Goal: Task Accomplishment & Management: Manage account settings

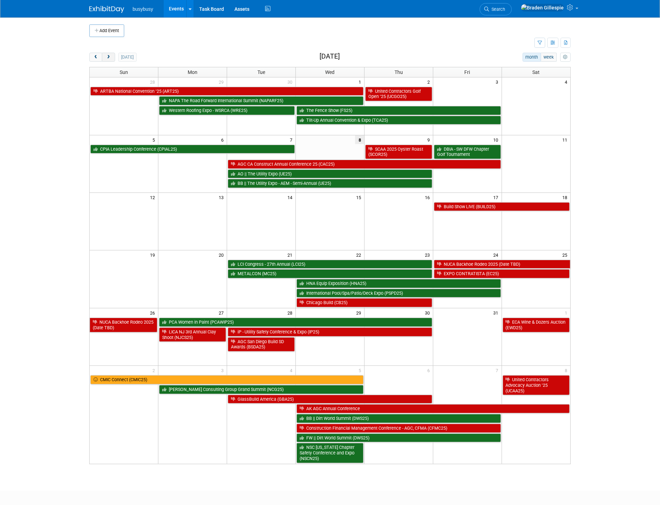
click at [106, 56] on span "next" at bounding box center [108, 57] width 5 height 5
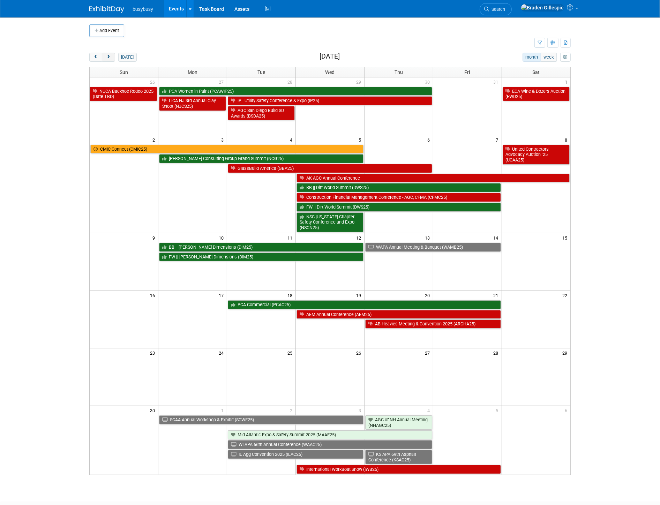
click at [106, 56] on span "next" at bounding box center [108, 57] width 5 height 5
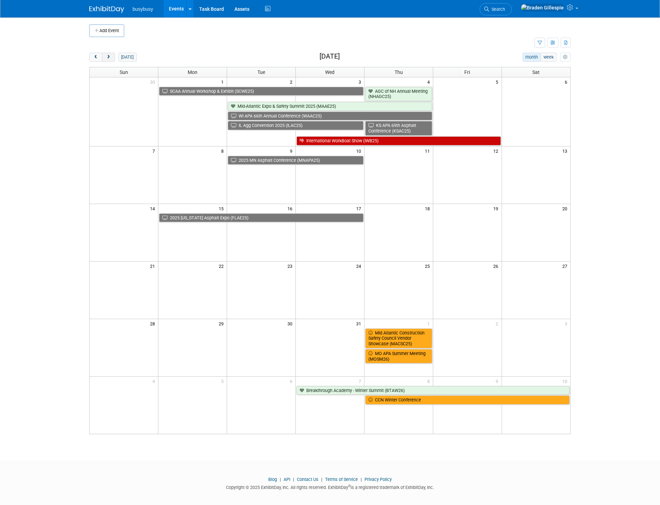
click at [106, 56] on span "next" at bounding box center [108, 57] width 5 height 5
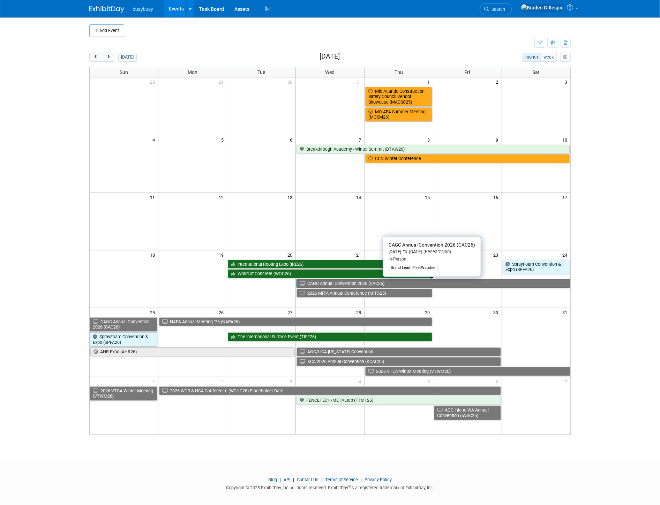
click at [430, 283] on link "CAGC Annual Convention 2026 (CAC26)" at bounding box center [434, 283] width 274 height 9
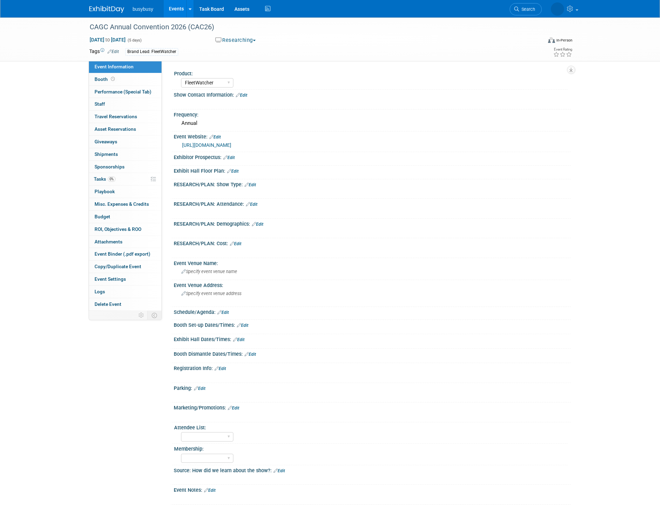
select select "FleetWatcher"
click at [223, 144] on link "https://www.cagc.org/CAGC/Events/Event_Display.aspx?hkey=3c9f8828-9d84-457b-bb5…" at bounding box center [206, 145] width 49 height 6
click at [241, 40] on button "Researching" at bounding box center [236, 40] width 46 height 7
click at [246, 67] on link "Not Going" at bounding box center [247, 71] width 68 height 10
click at [105, 6] on img at bounding box center [106, 9] width 35 height 7
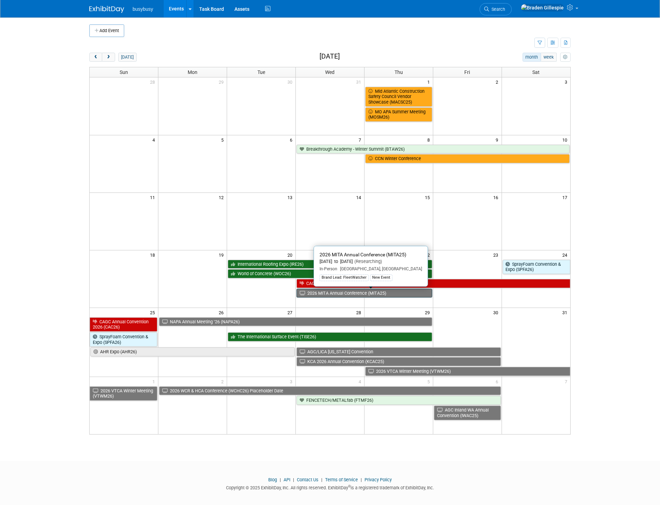
click at [341, 294] on link "2026 MITA Annual Conference (MITA25)" at bounding box center [365, 293] width 136 height 9
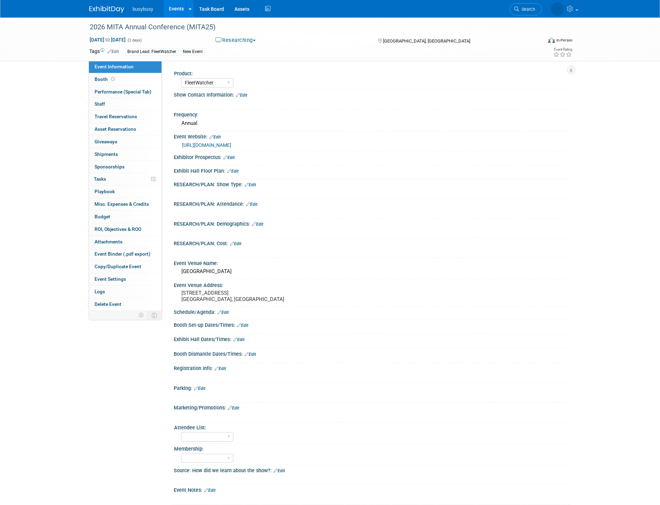
select select "FleetWatcher"
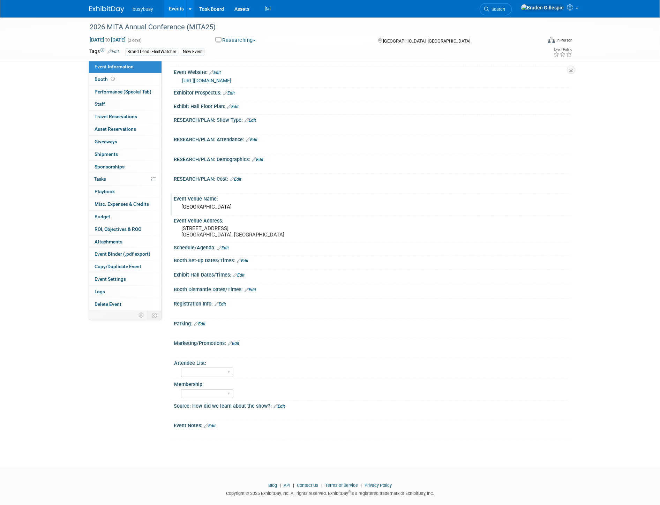
scroll to position [71, 0]
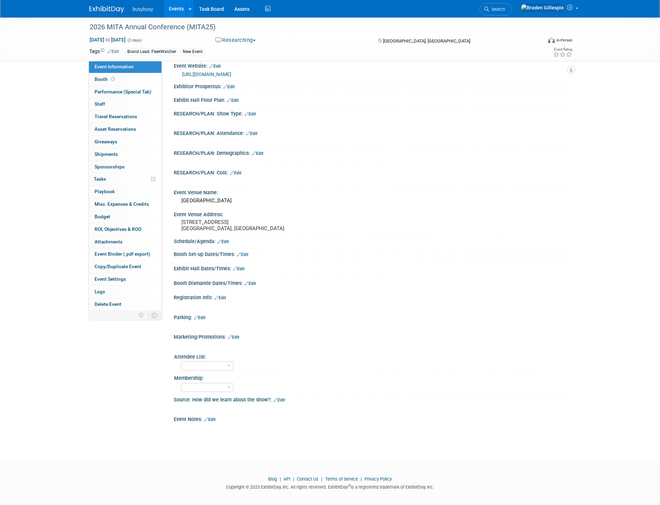
click at [239, 40] on button "Researching" at bounding box center [236, 40] width 46 height 7
click at [241, 70] on link "Not Going" at bounding box center [247, 71] width 68 height 10
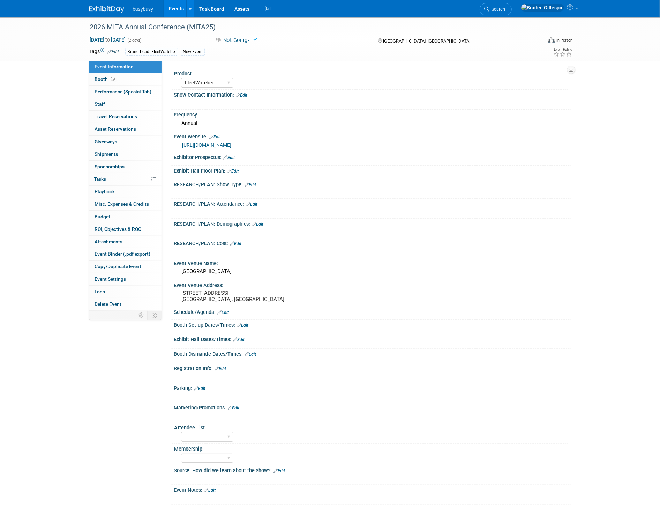
click at [106, 8] on img at bounding box center [106, 9] width 35 height 7
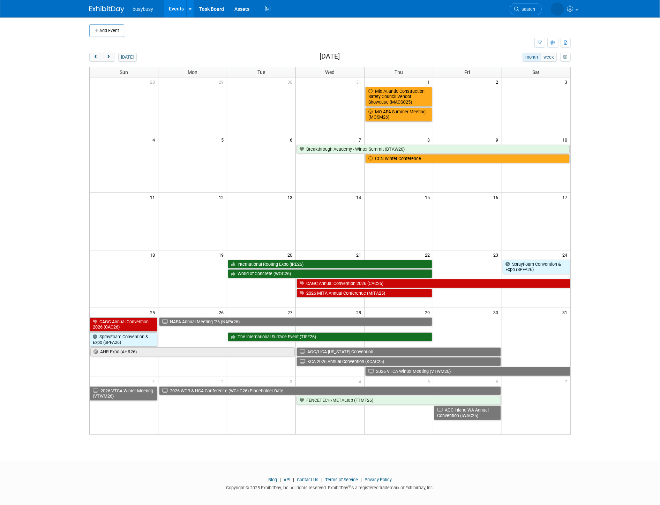
click at [106, 9] on img at bounding box center [106, 9] width 35 height 7
click at [97, 58] on span "prev" at bounding box center [95, 57] width 5 height 5
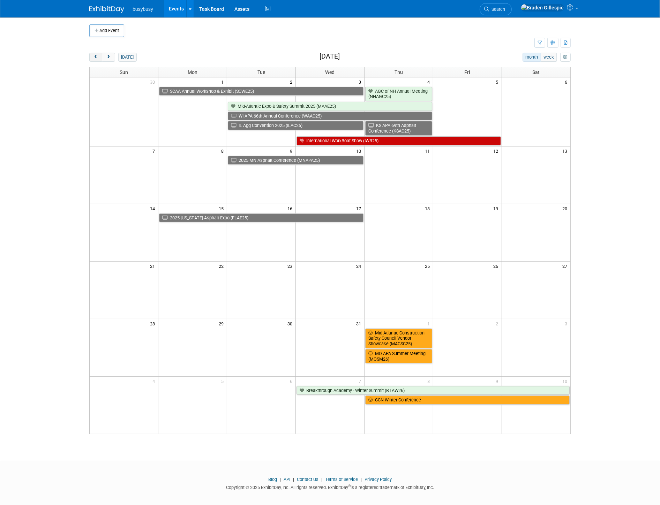
click at [97, 58] on span "prev" at bounding box center [95, 57] width 5 height 5
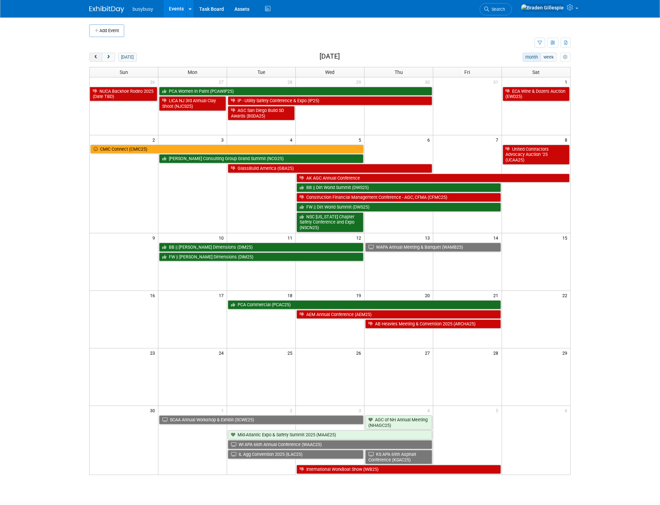
click at [99, 58] on button "prev" at bounding box center [95, 57] width 13 height 9
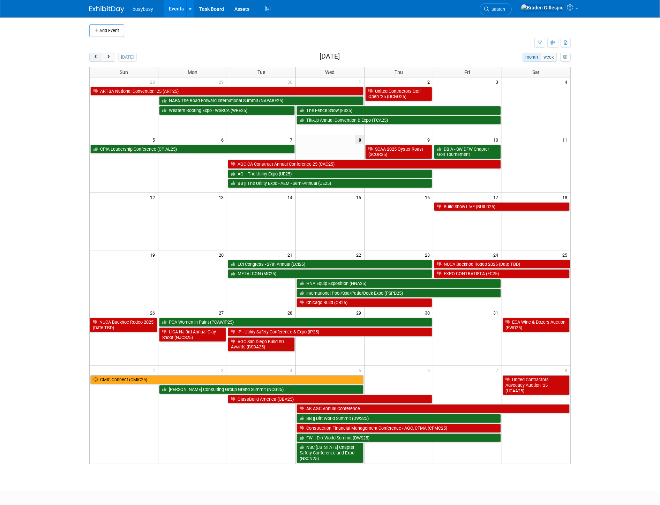
click at [99, 58] on button "prev" at bounding box center [95, 57] width 13 height 9
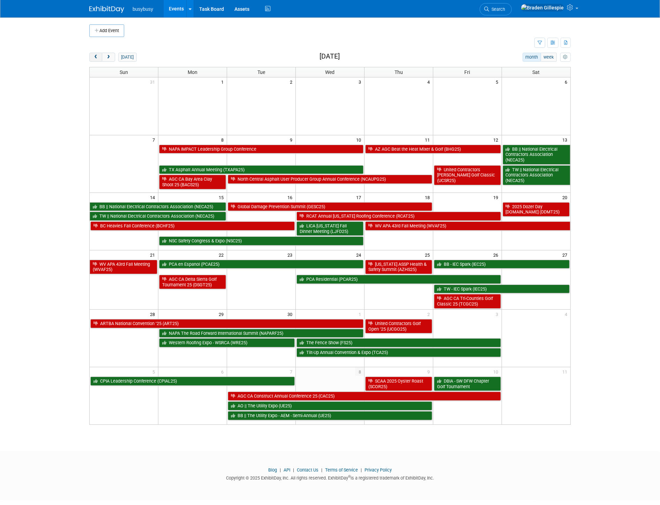
click at [99, 58] on button "prev" at bounding box center [95, 57] width 13 height 9
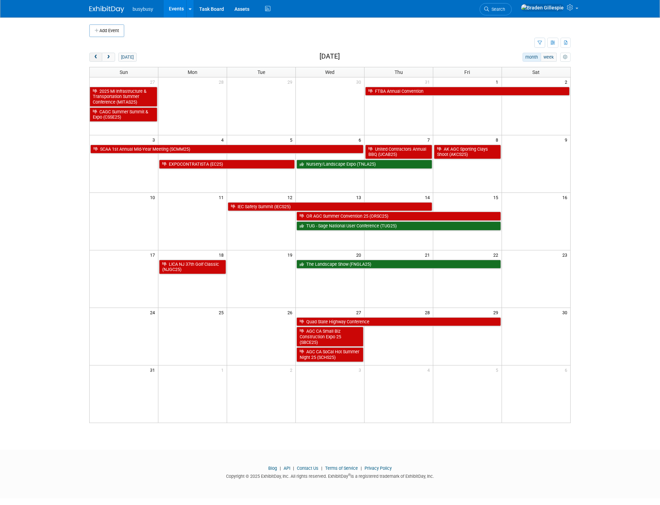
click at [99, 58] on button "prev" at bounding box center [95, 57] width 13 height 9
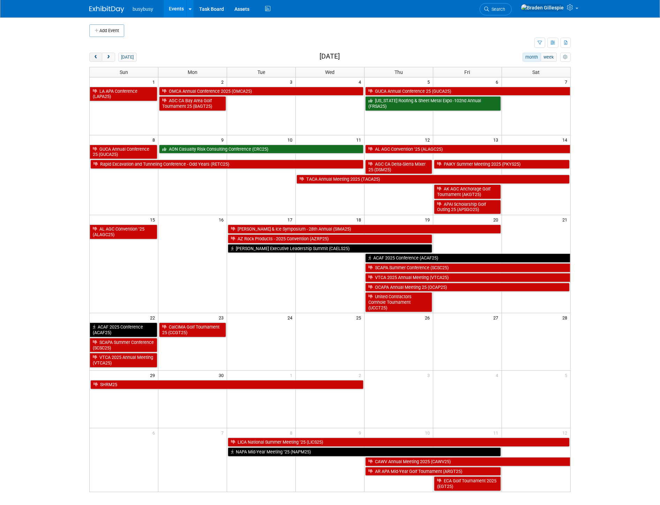
click at [99, 58] on button "prev" at bounding box center [95, 57] width 13 height 9
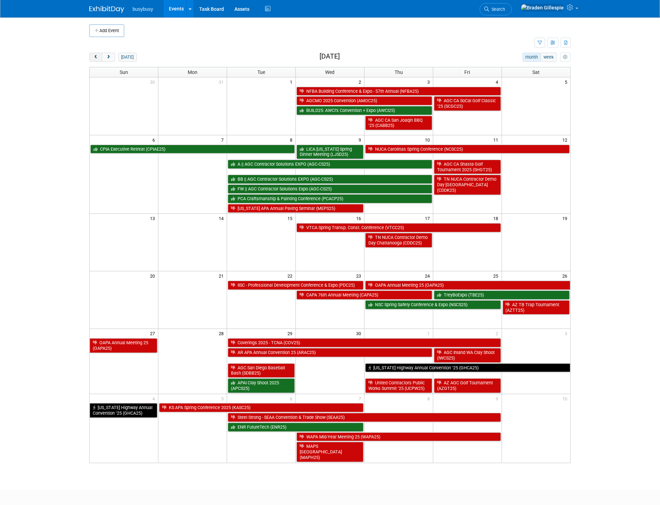
click at [99, 58] on button "prev" at bounding box center [95, 57] width 13 height 9
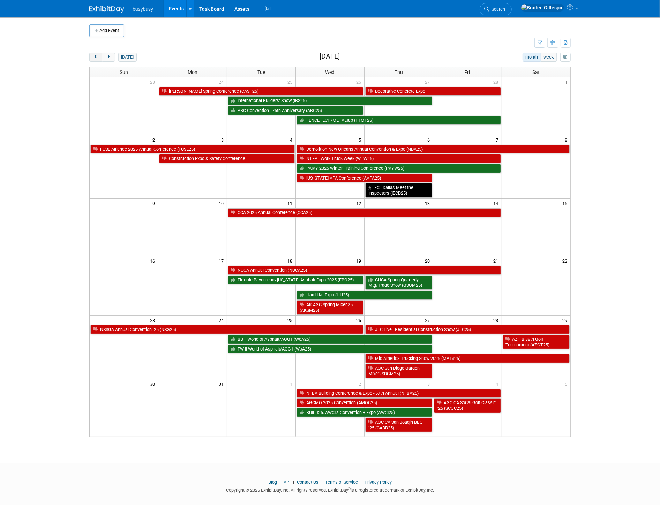
click at [99, 58] on button "prev" at bounding box center [95, 57] width 13 height 9
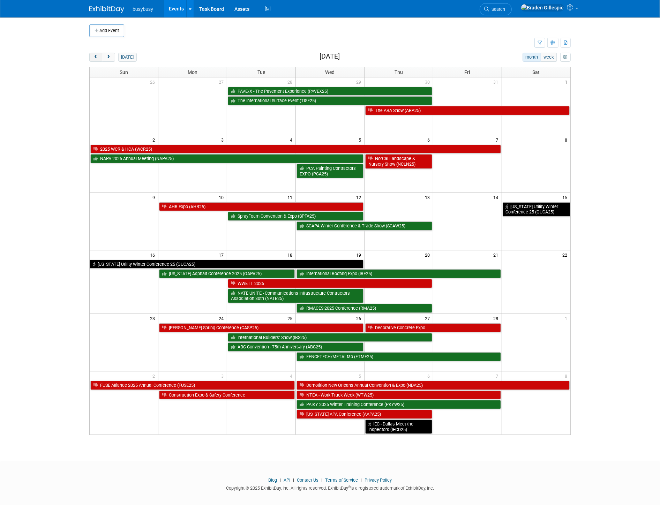
click at [99, 58] on button "prev" at bounding box center [95, 57] width 13 height 9
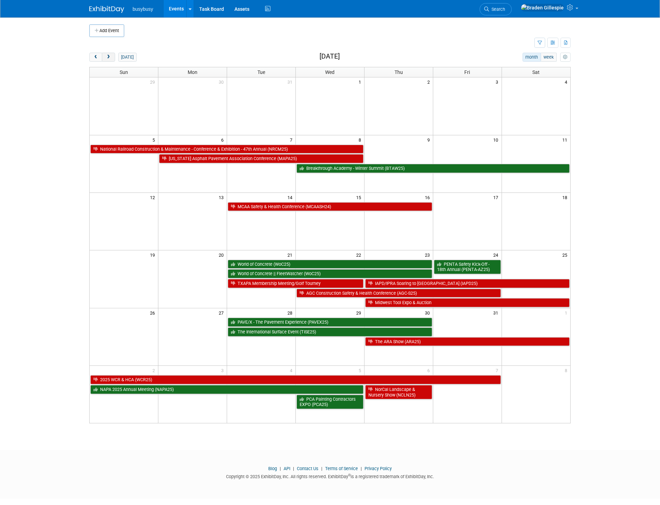
click at [110, 57] on span "next" at bounding box center [108, 57] width 5 height 5
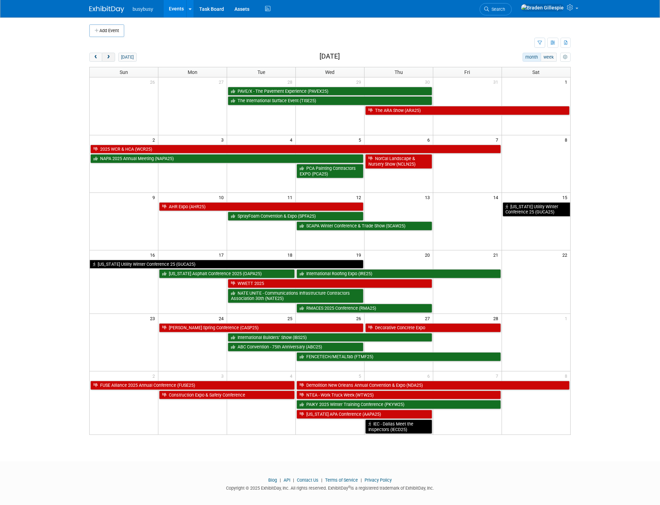
click at [111, 58] on span "next" at bounding box center [108, 57] width 5 height 5
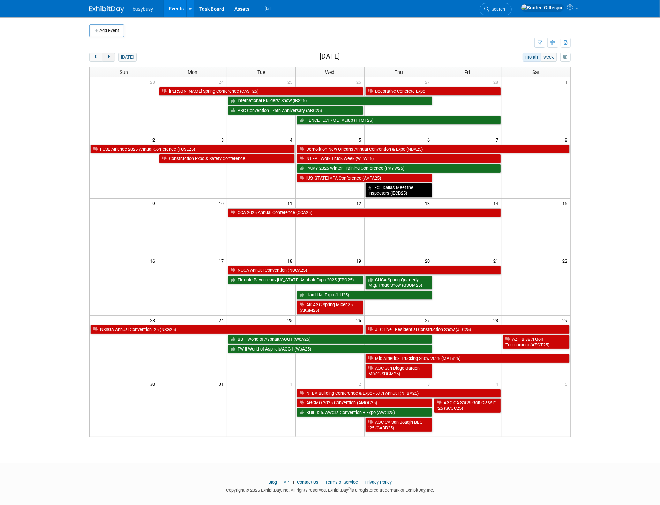
click at [111, 56] on span "next" at bounding box center [108, 57] width 5 height 5
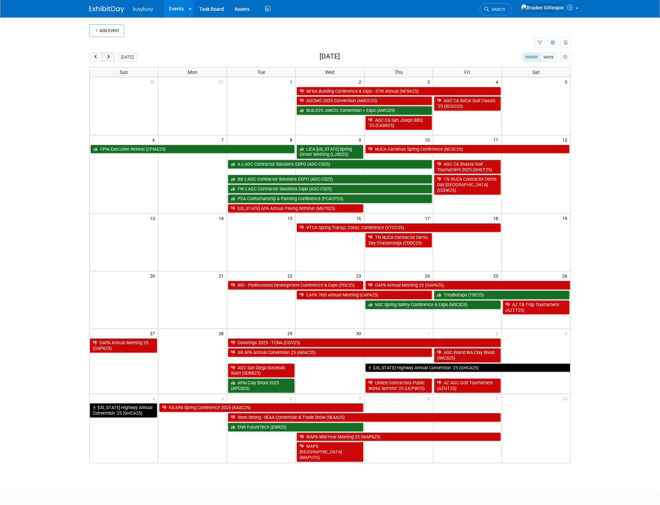
click at [110, 58] on span "next" at bounding box center [108, 57] width 5 height 5
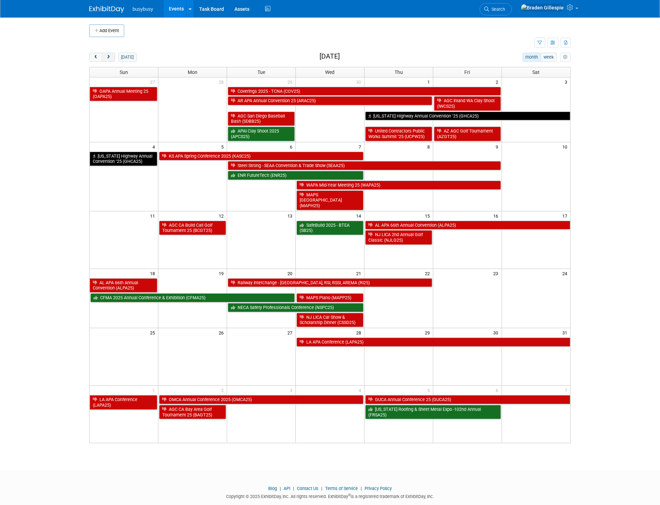
click at [107, 57] on span "next" at bounding box center [108, 57] width 5 height 5
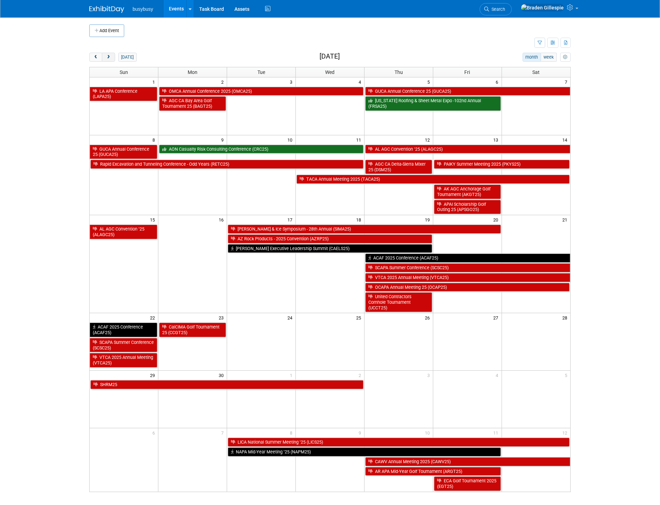
click at [108, 58] on span "next" at bounding box center [108, 57] width 5 height 5
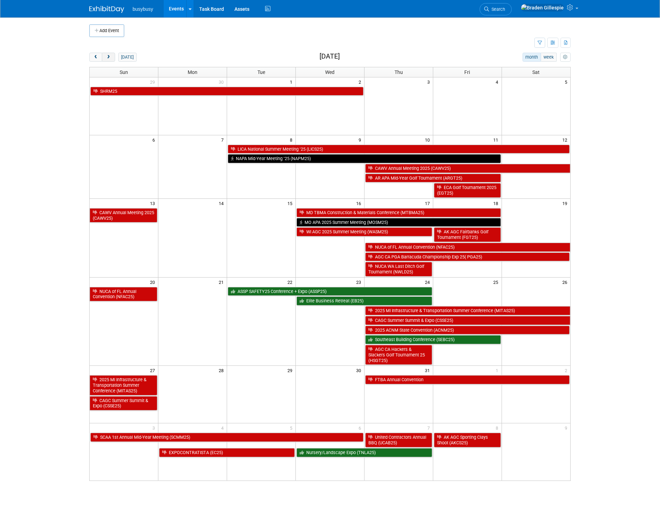
click at [108, 58] on span "next" at bounding box center [108, 57] width 5 height 5
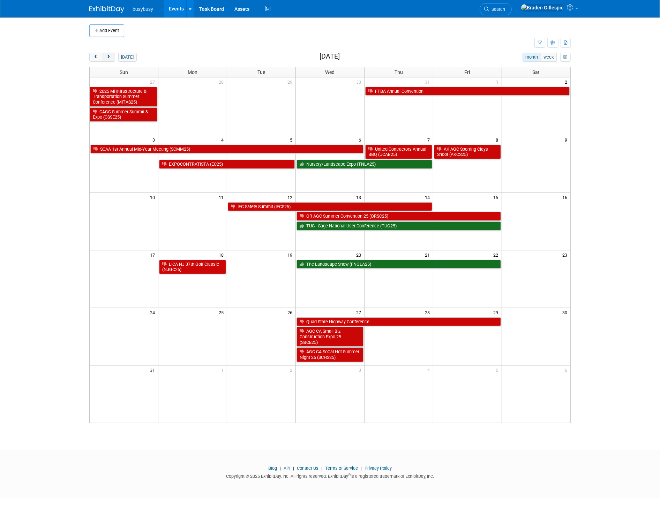
click at [112, 55] on button "next" at bounding box center [108, 57] width 13 height 9
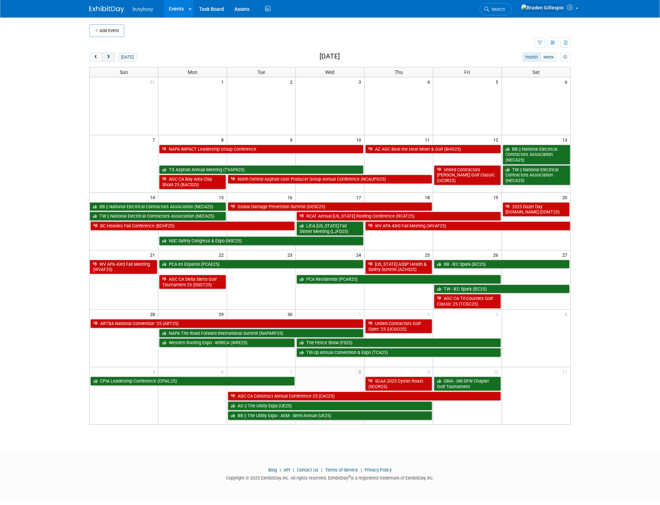
click at [109, 57] on span "next" at bounding box center [108, 57] width 5 height 5
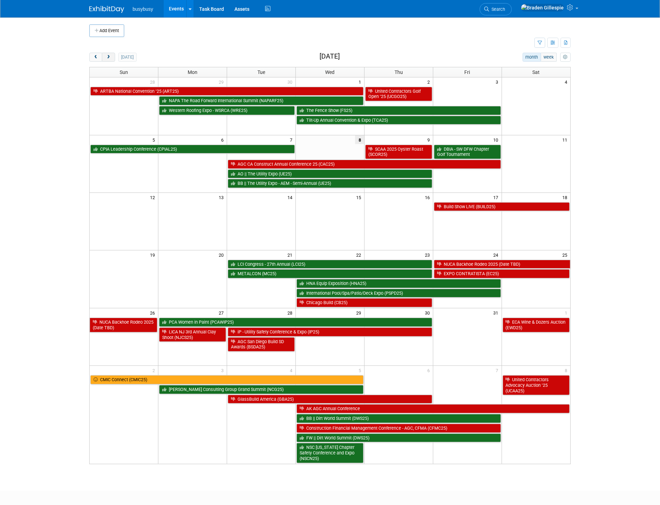
click at [112, 56] on button "next" at bounding box center [108, 57] width 13 height 9
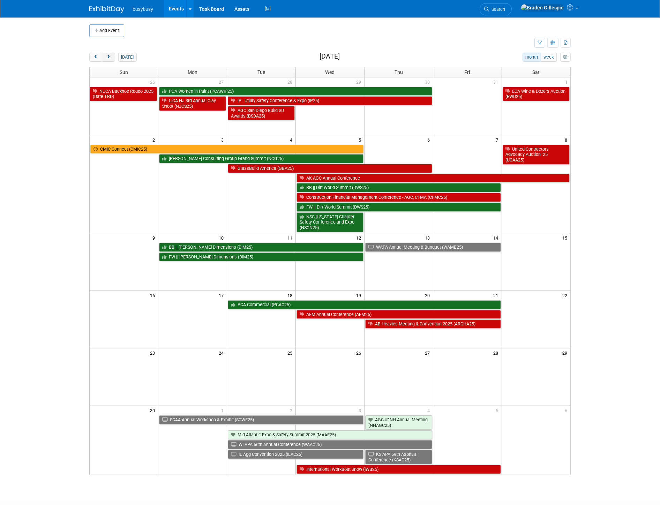
click at [112, 56] on button "next" at bounding box center [108, 57] width 13 height 9
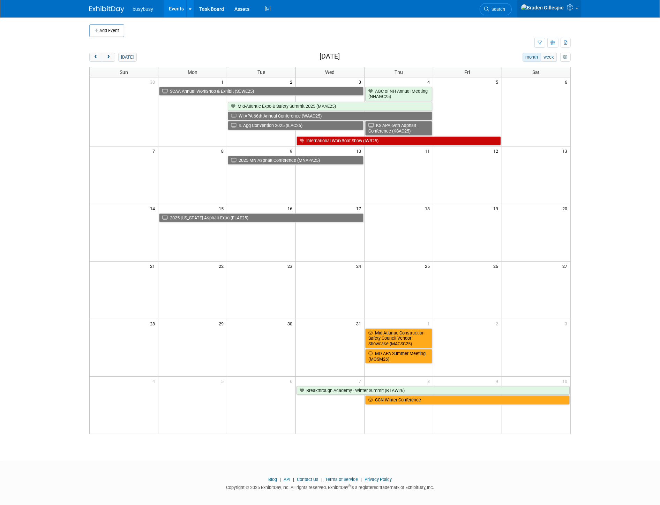
click at [570, 6] on icon at bounding box center [571, 7] width 8 height 6
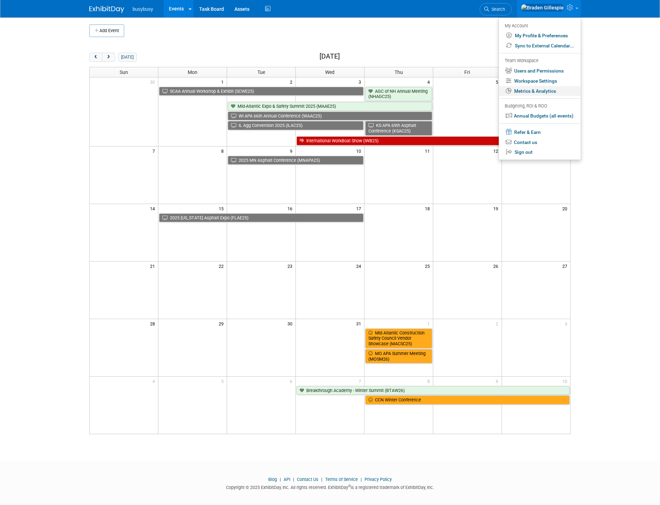
click at [539, 90] on link "Metrics & Analytics" at bounding box center [540, 91] width 82 height 10
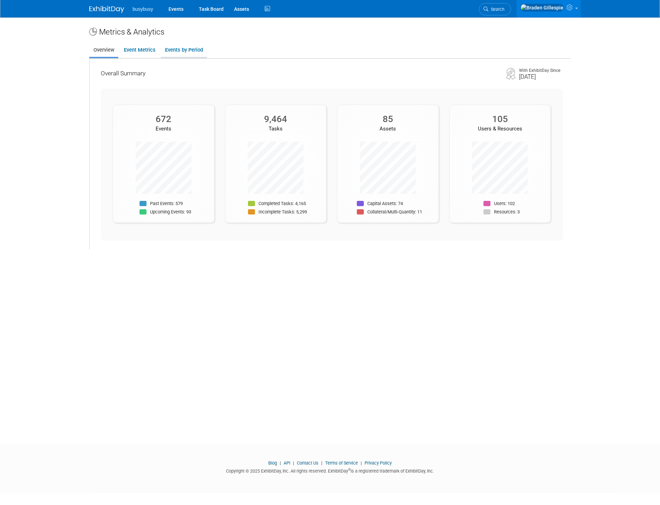
click at [189, 53] on link "Events by Period" at bounding box center [184, 50] width 46 height 14
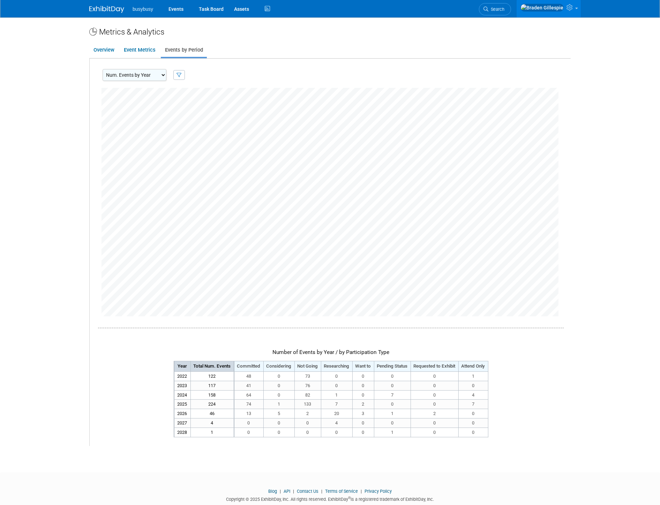
click at [158, 76] on select "Num. Events by Year Num. Events by Quarter Num. Events by Month" at bounding box center [135, 75] width 64 height 12
click at [103, 69] on select "Num. Events by Year Num. Events by Quarter Num. Events by Month" at bounding box center [135, 75] width 64 height 12
drag, startPoint x: 255, startPoint y: 405, endPoint x: 242, endPoint y: 403, distance: 13.1
click at [242, 403] on td "74" at bounding box center [249, 404] width 30 height 9
drag, startPoint x: 477, startPoint y: 404, endPoint x: 466, endPoint y: 404, distance: 10.8
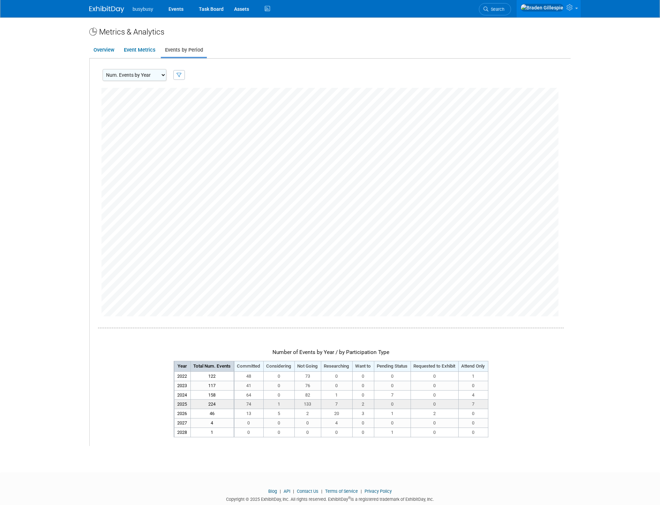
click at [466, 404] on td "7" at bounding box center [473, 404] width 30 height 9
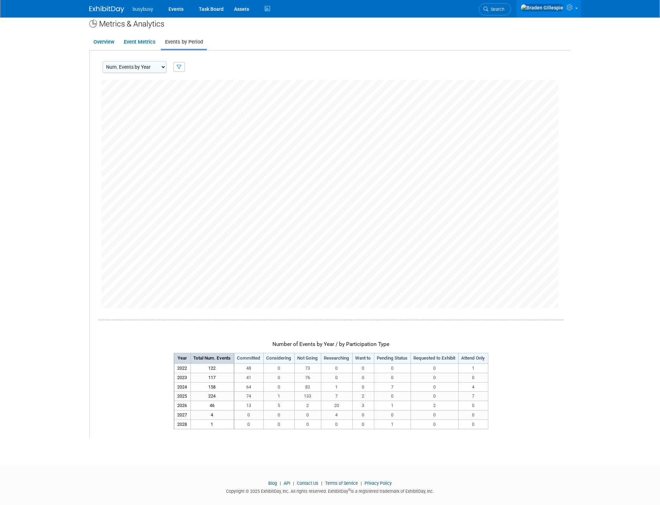
scroll to position [16, 0]
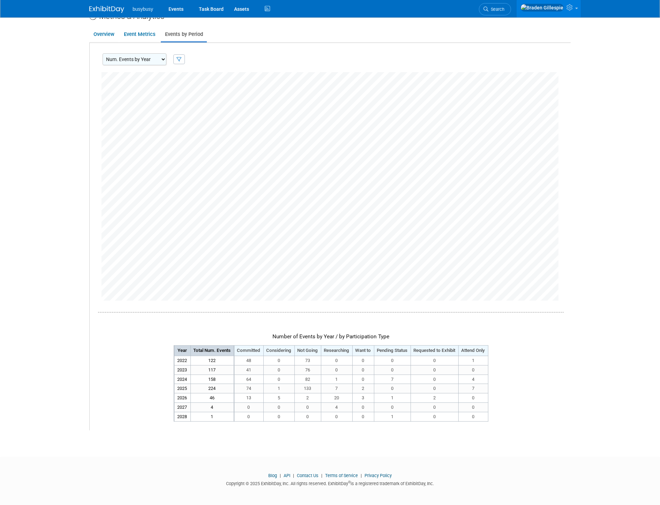
click at [97, 7] on img at bounding box center [106, 9] width 35 height 7
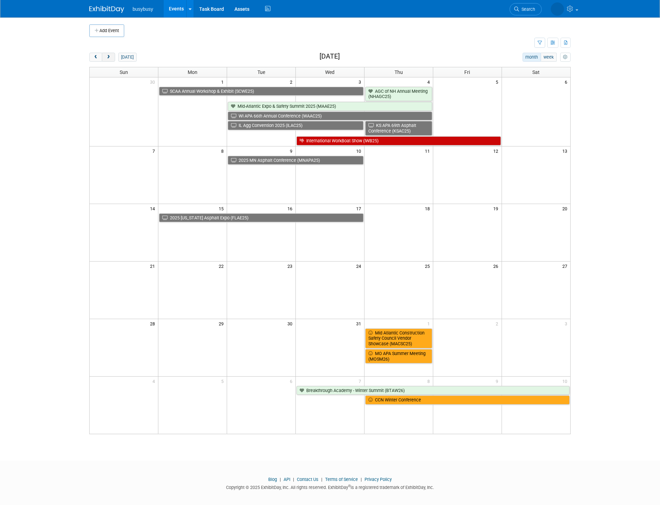
click at [111, 57] on span "next" at bounding box center [108, 57] width 5 height 5
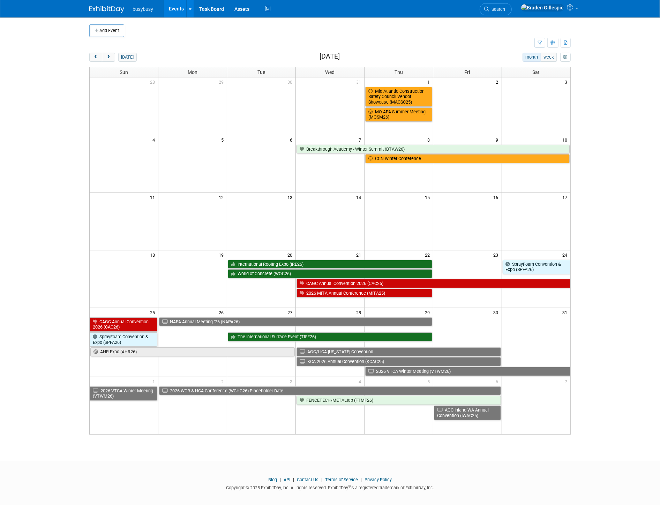
click at [115, 9] on img at bounding box center [106, 9] width 35 height 7
click at [124, 55] on button "today" at bounding box center [127, 57] width 18 height 9
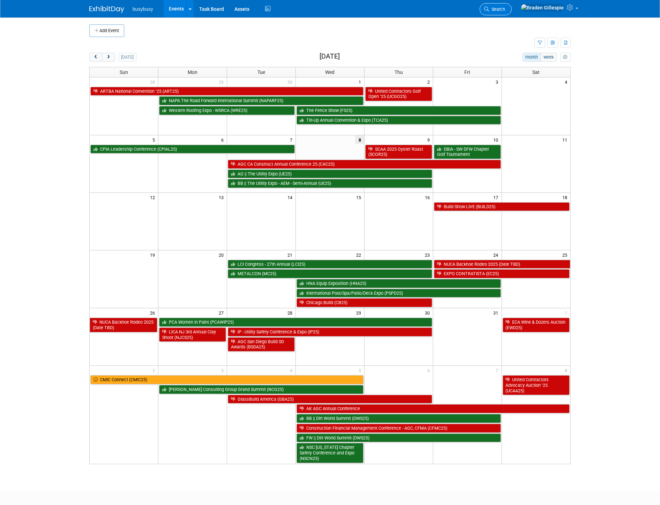
click at [505, 7] on span "Search" at bounding box center [497, 9] width 16 height 5
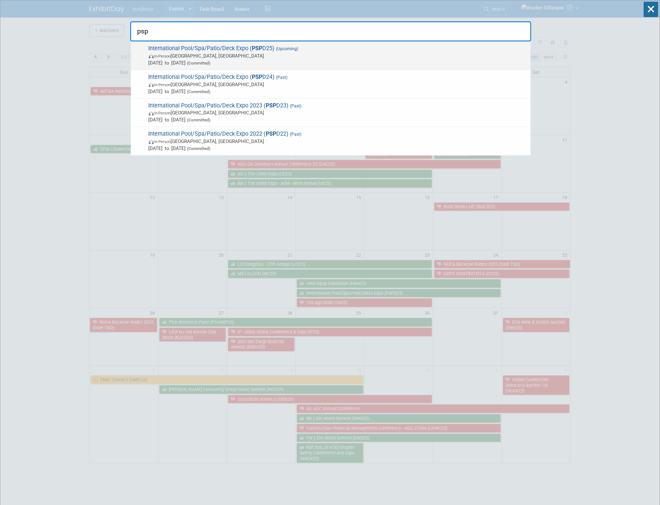
type input "psp"
click at [383, 52] on span "In-Person Las Vegas, NV" at bounding box center [338, 55] width 379 height 7
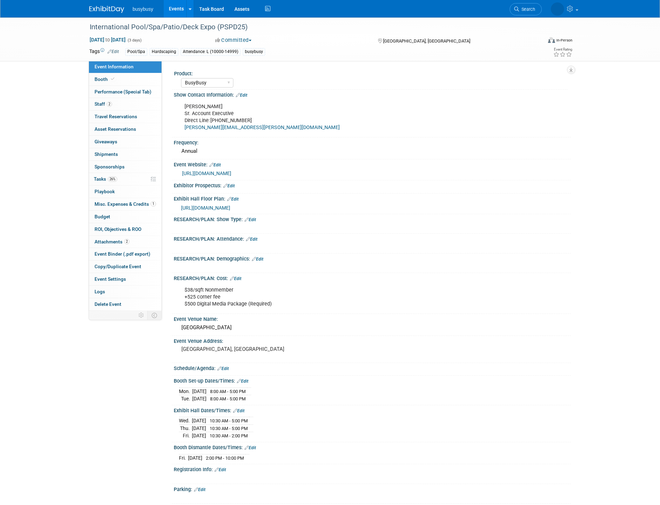
select select "BusyBusy"
click at [138, 81] on link "Booth" at bounding box center [125, 79] width 73 height 12
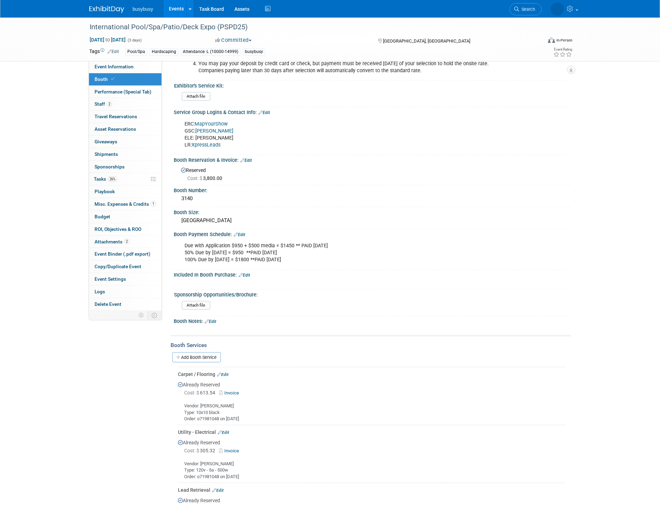
scroll to position [288, 0]
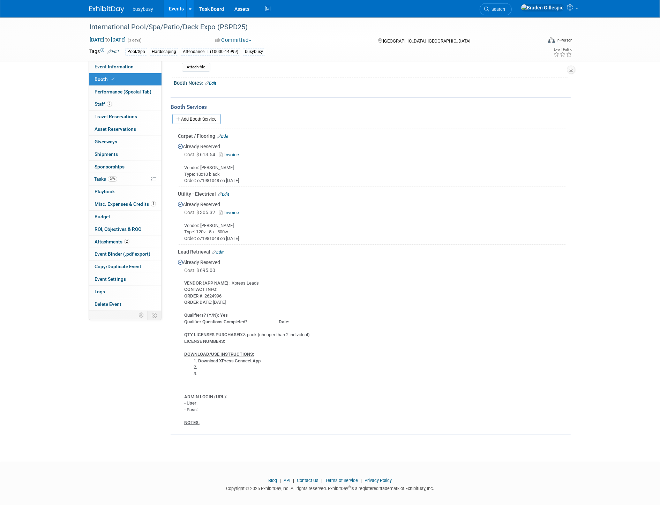
click at [116, 4] on link at bounding box center [110, 6] width 43 height 6
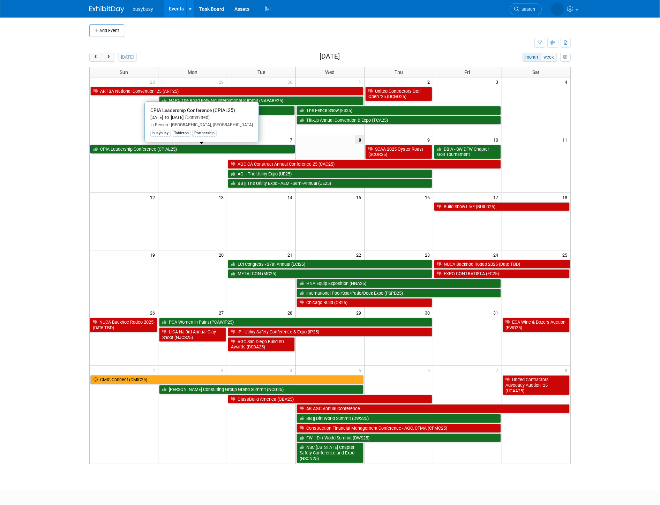
click at [188, 149] on link "CPIA Leadership Conference (CPIAL25)" at bounding box center [192, 149] width 204 height 9
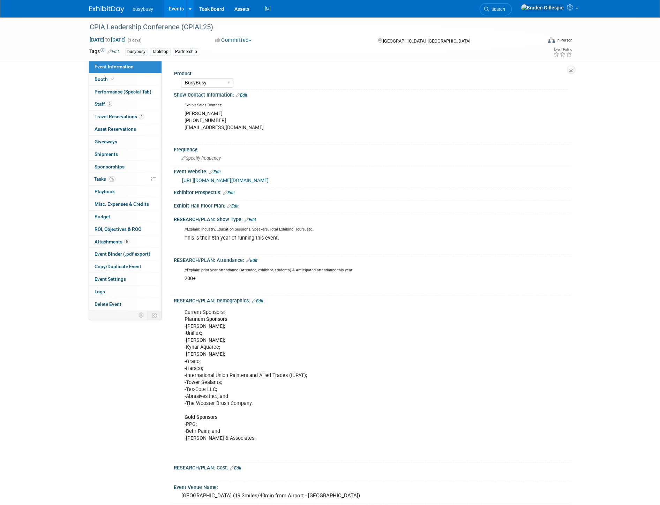
select select "BusyBusy"
click at [112, 80] on icon at bounding box center [112, 79] width 3 height 4
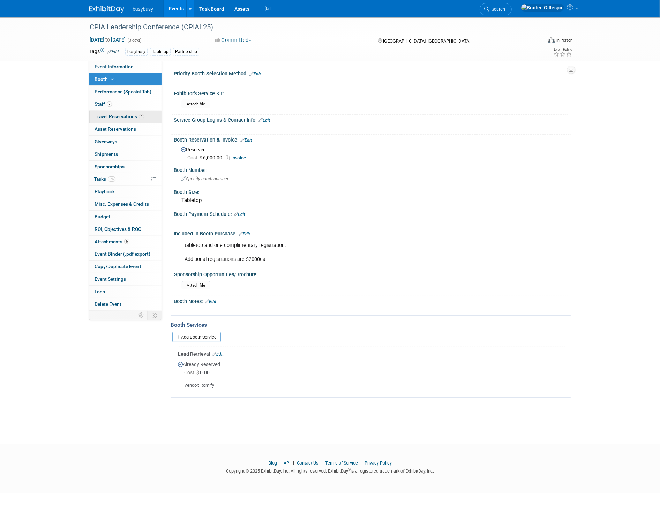
click at [127, 118] on span "Travel Reservations 4" at bounding box center [120, 117] width 50 height 6
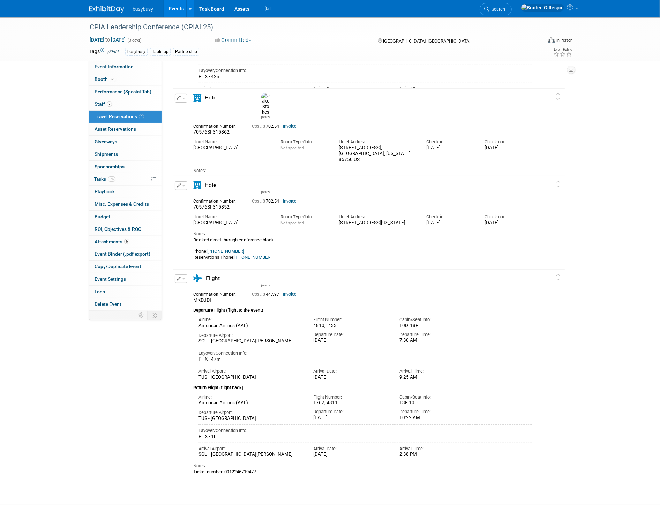
scroll to position [155, 0]
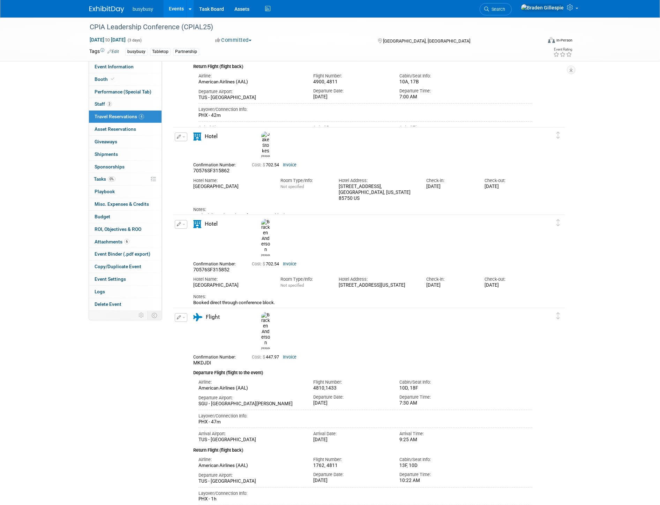
click at [290, 262] on link "Invoice" at bounding box center [290, 264] width 14 height 5
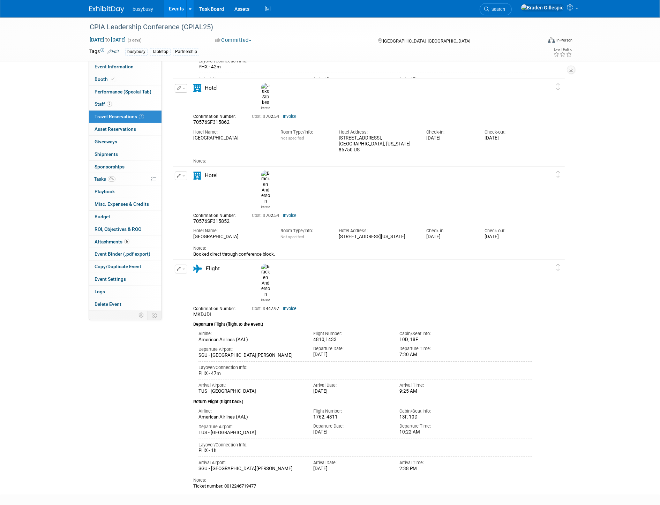
scroll to position [242, 0]
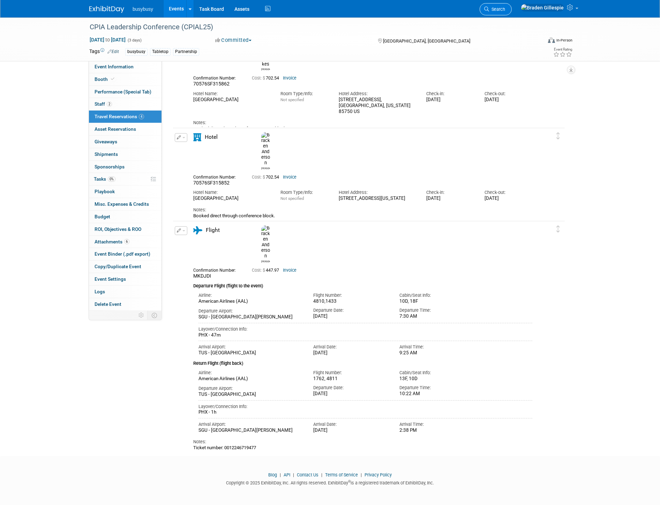
click at [512, 5] on link "Search" at bounding box center [496, 9] width 32 height 12
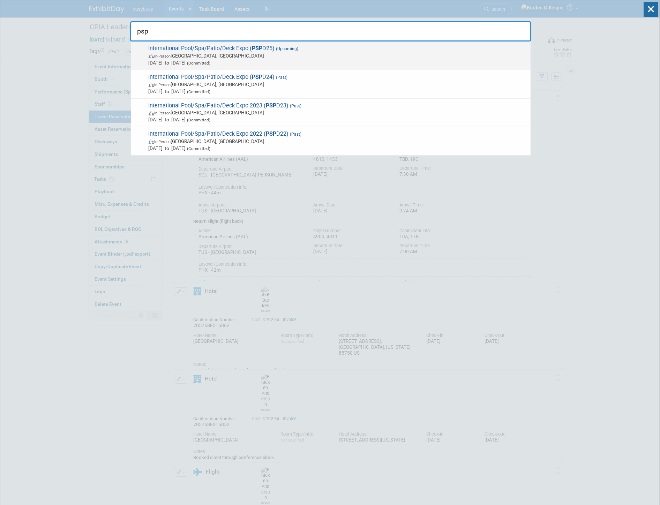
type input "psp"
click at [450, 60] on span "Oct 22, 2025 to Oct 24, 2025 (Committed)" at bounding box center [338, 62] width 379 height 7
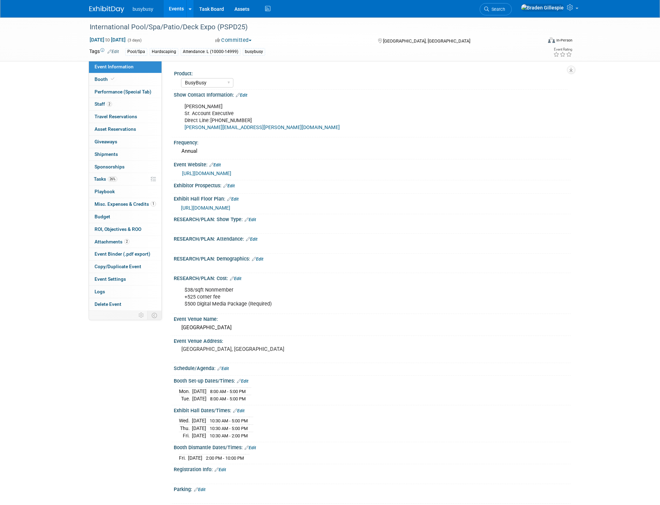
select select "BusyBusy"
click at [145, 78] on link "Booth" at bounding box center [125, 79] width 73 height 12
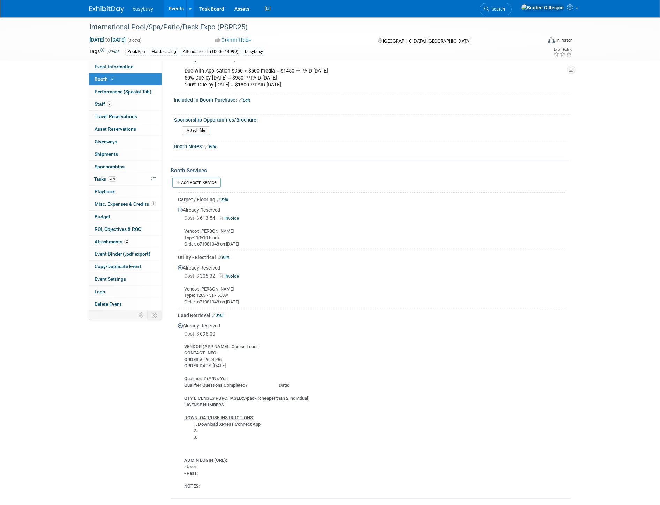
scroll to position [232, 0]
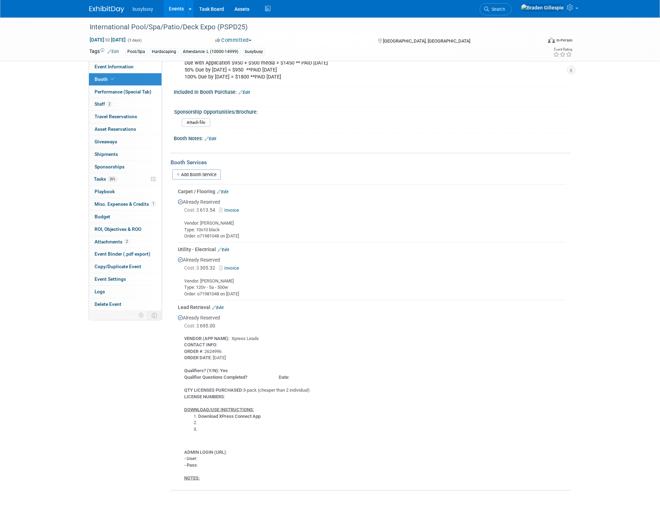
click at [219, 305] on link "Edit" at bounding box center [218, 307] width 12 height 5
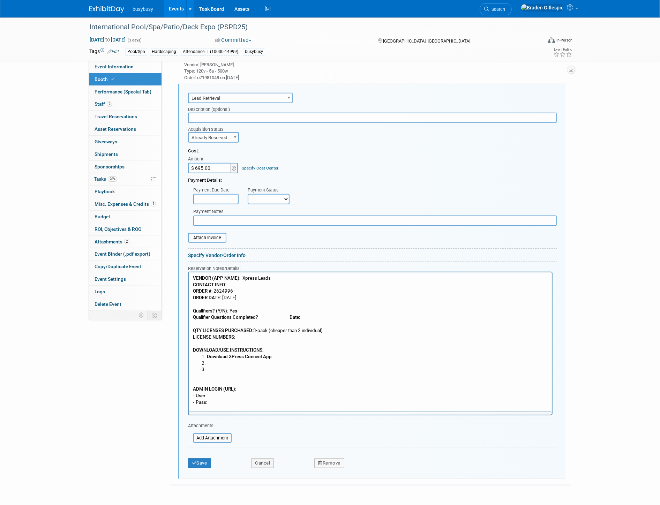
scroll to position [0, 0]
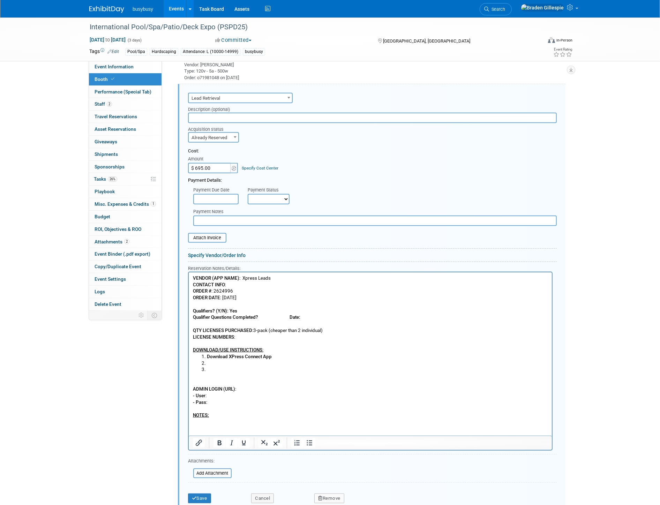
click at [245, 335] on p "VENDOR (APP NAME) : Xpress Leads CONTACT INFO : ORDER # : 2624996 ORDER DATE : …" at bounding box center [370, 314] width 355 height 79
paste body "Rich Text Area. Press ALT-0 for help."
click at [229, 363] on li "Rich Text Area. Press ALT-0 for help." at bounding box center [377, 363] width 341 height 7
click at [219, 363] on li "Rich Text Area. Press ALT-0 for help." at bounding box center [377, 363] width 341 height 7
drag, startPoint x: 283, startPoint y: 362, endPoint x: 291, endPoint y: 361, distance: 8.4
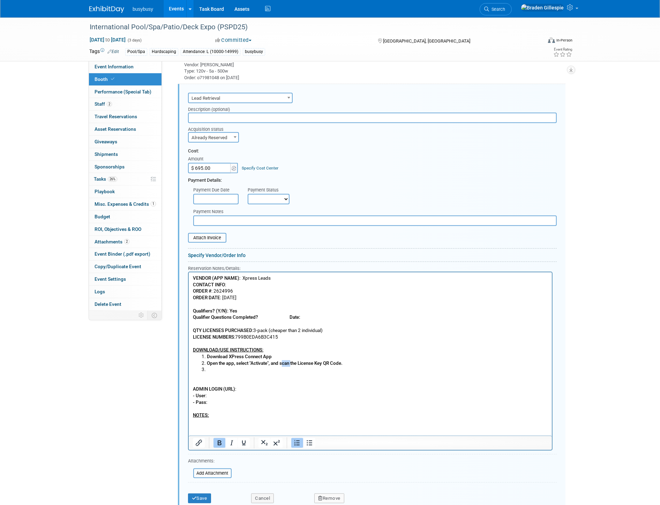
click at [291, 361] on b "Open the app, select "Activate", and scan the License Key QR Code." at bounding box center [275, 363] width 136 height 5
drag, startPoint x: 349, startPoint y: 365, endPoint x: 328, endPoint y: 365, distance: 20.9
click at [328, 365] on li "Open the app, select "Activate", and enter the License Key QR Code." at bounding box center [377, 363] width 341 height 7
drag, startPoint x: 285, startPoint y: 337, endPoint x: 235, endPoint y: 339, distance: 49.9
click at [235, 339] on p "VENDOR (APP NAME) : Xpress Leads CONTACT INFO : ORDER # : 2624996 ORDER DATE : …" at bounding box center [370, 314] width 355 height 79
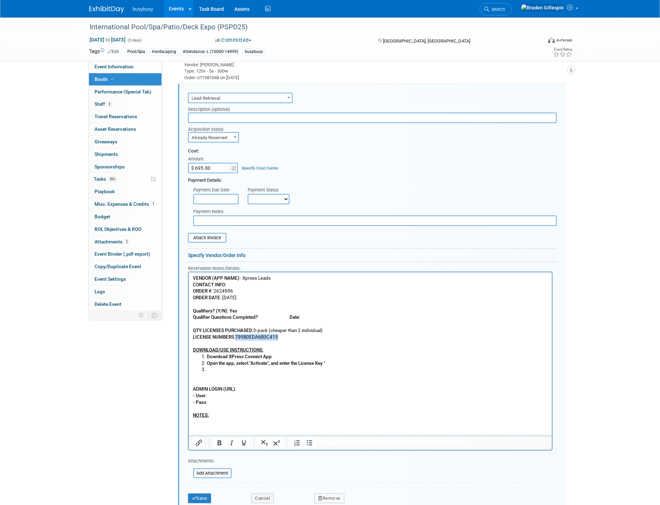
copy p "799B0EDA6B3C415"
click at [338, 361] on li "Open the app, select "Activate", and enter the License Key "" at bounding box center [377, 363] width 341 height 7
click at [397, 360] on li "Open the app, select "Activate", and enter the License Key "799B0EDA6B3C415" at bounding box center [377, 363] width 341 height 7
click at [195, 277] on b ""VENDOR (APP NAME)" at bounding box center [217, 278] width 48 height 5
click at [219, 369] on li "Rich Text Area. Press ALT-0 for help." at bounding box center [377, 370] width 341 height 7
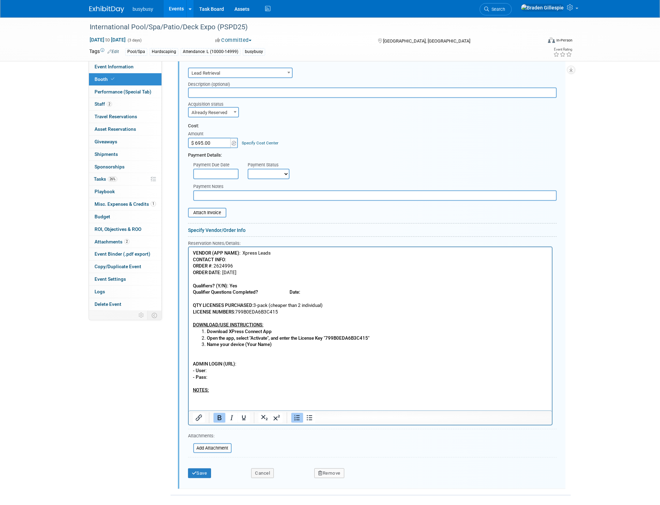
scroll to position [487, 0]
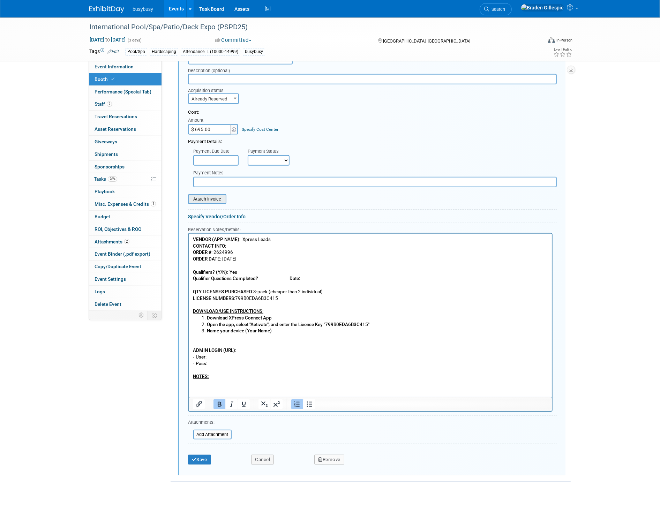
click at [208, 195] on input "file" at bounding box center [184, 199] width 83 height 8
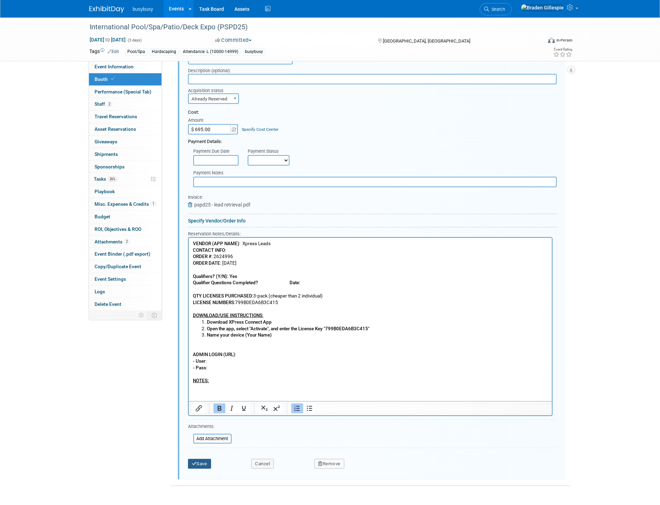
click at [199, 459] on button "Save" at bounding box center [199, 464] width 23 height 10
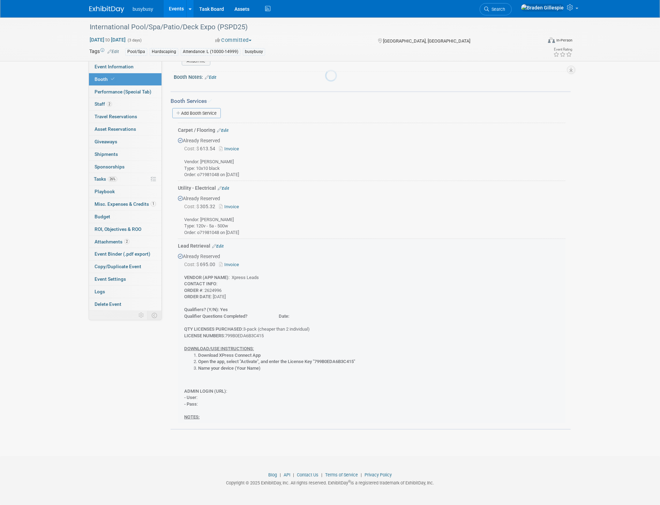
scroll to position [288, 0]
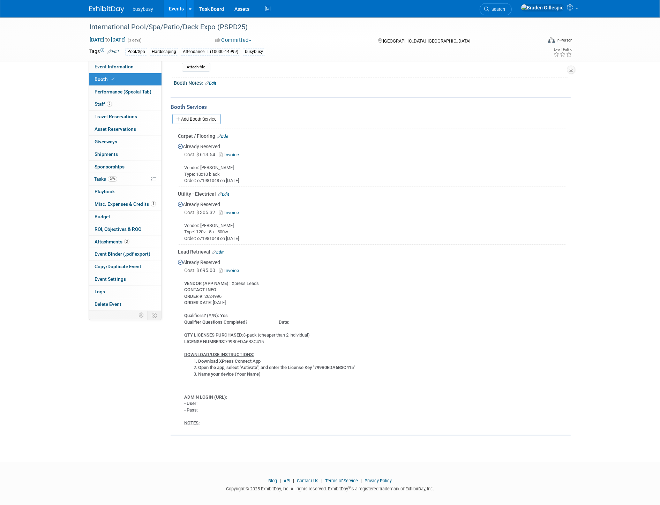
click at [116, 6] on img at bounding box center [106, 9] width 35 height 7
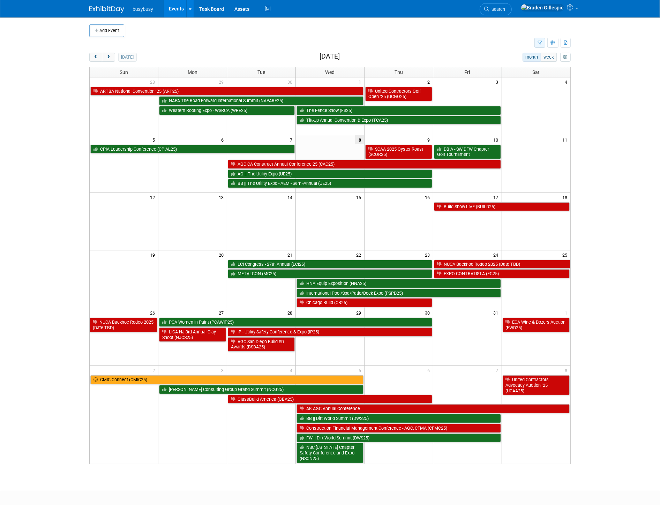
click at [539, 45] on button "button" at bounding box center [540, 43] width 11 height 10
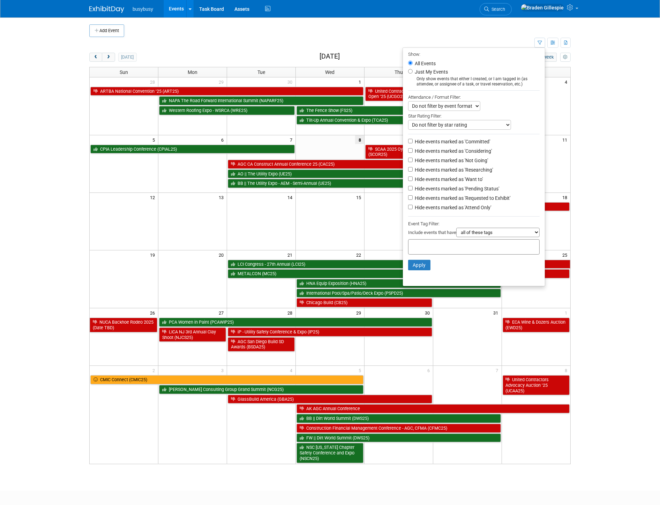
click at [429, 160] on label "Hide events marked as 'Not Going'" at bounding box center [450, 160] width 75 height 7
click at [413, 160] on input "Hide events marked as 'Not Going'" at bounding box center [410, 160] width 5 height 5
checkbox input "true"
click at [417, 264] on button "Apply" at bounding box center [419, 265] width 22 height 10
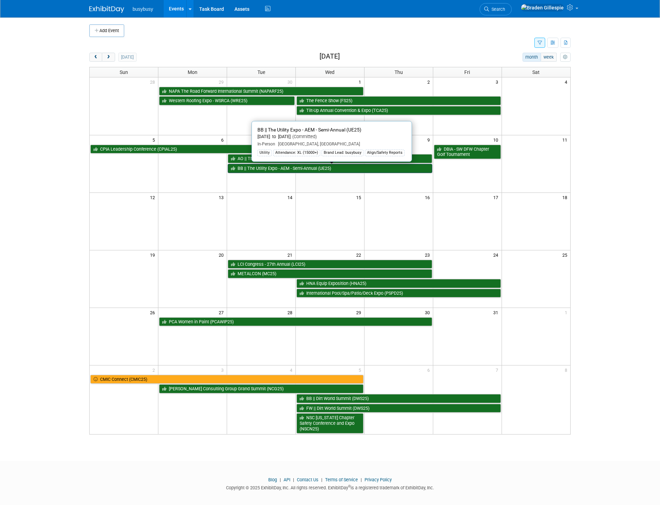
click at [373, 169] on link "BB || The Utility Expo - AEM - Semi-Annual (UE25)" at bounding box center [330, 168] width 204 height 9
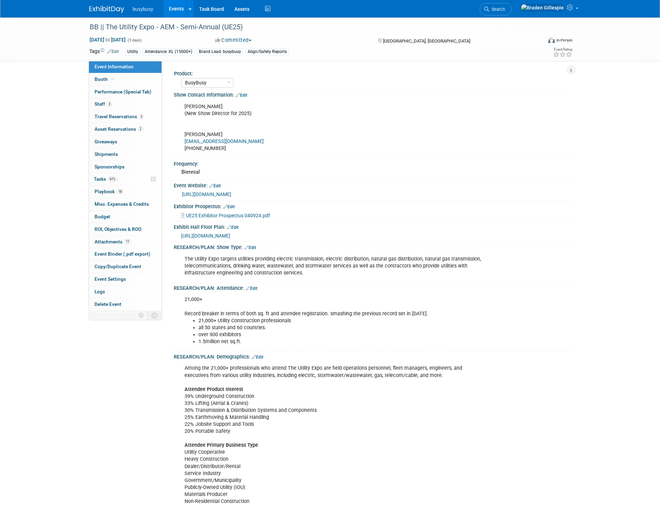
select select "BusyBusy"
select select "Member"
click at [117, 180] on span "61%" at bounding box center [112, 179] width 9 height 5
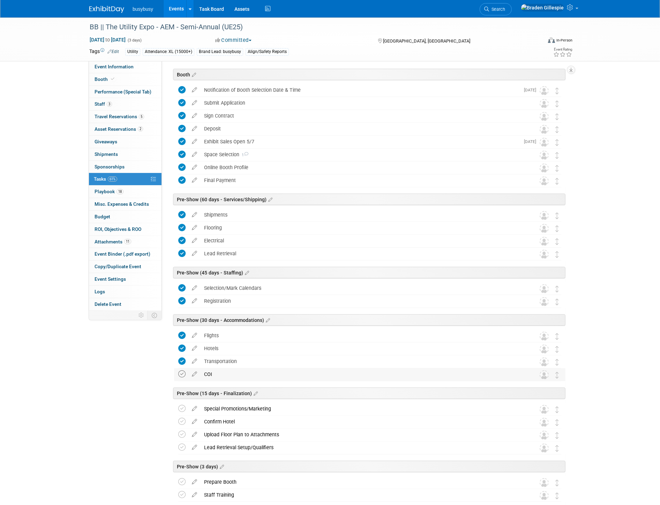
scroll to position [39, 0]
